Goal: Information Seeking & Learning: Check status

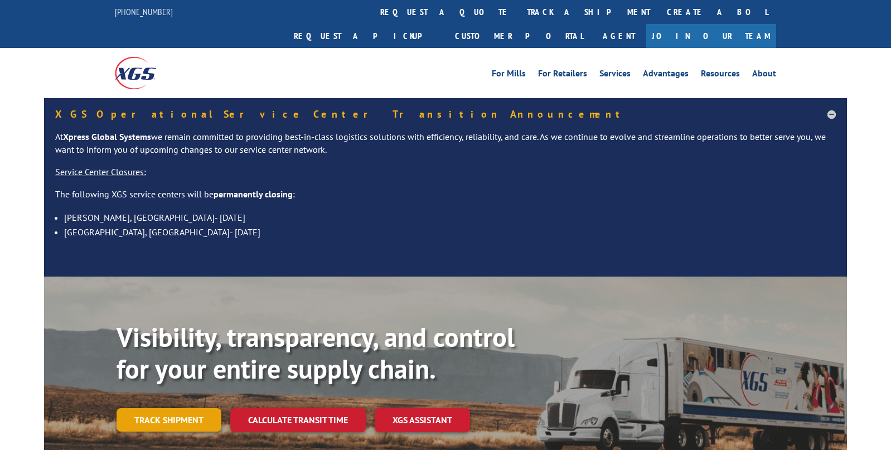
click at [202, 408] on link "Track shipment" at bounding box center [168, 419] width 105 height 23
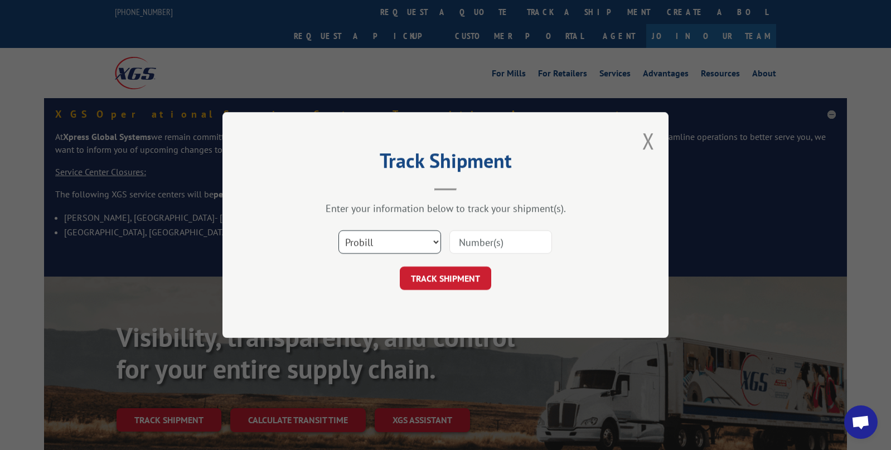
click at [426, 237] on select "Select category... Probill BOL PO" at bounding box center [389, 241] width 103 height 23
select select "bol"
click at [338, 230] on select "Select category... Probill BOL PO" at bounding box center [389, 241] width 103 height 23
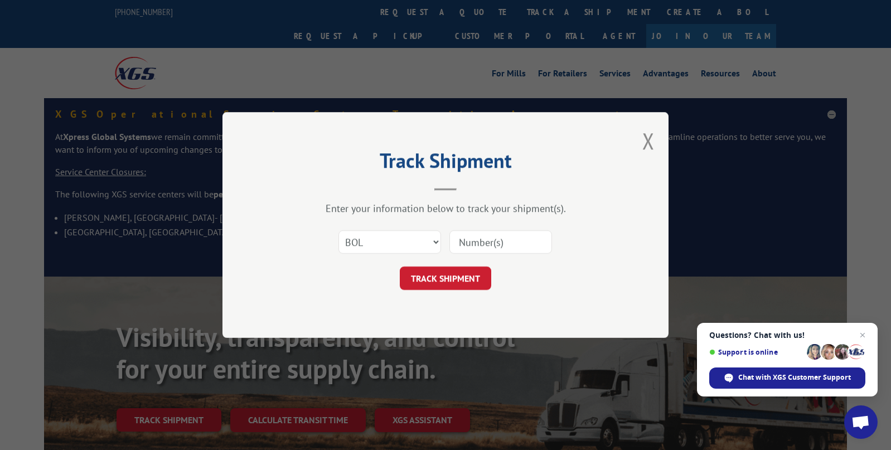
click at [477, 238] on input at bounding box center [500, 241] width 103 height 23
type input "54392368"
click at [450, 276] on button "TRACK SHIPMENT" at bounding box center [445, 277] width 91 height 23
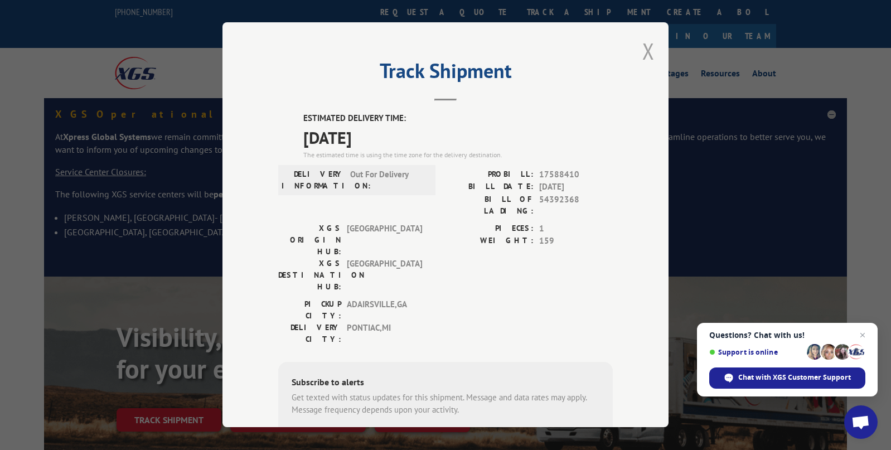
click at [643, 45] on button "Close modal" at bounding box center [648, 51] width 12 height 30
